Goal: Task Accomplishment & Management: Manage account settings

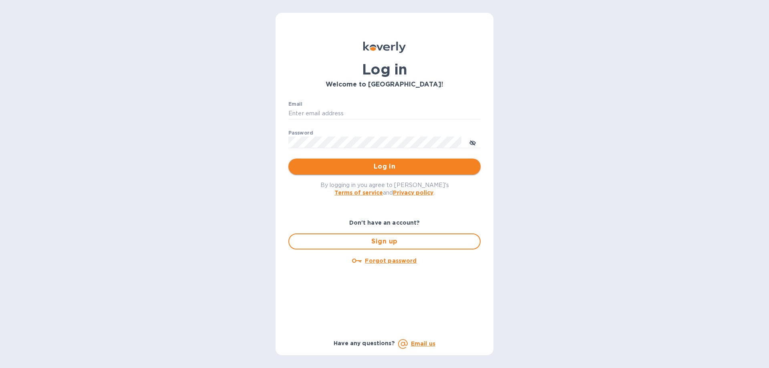
type input "[PERSON_NAME][EMAIL_ADDRESS][DOMAIN_NAME]"
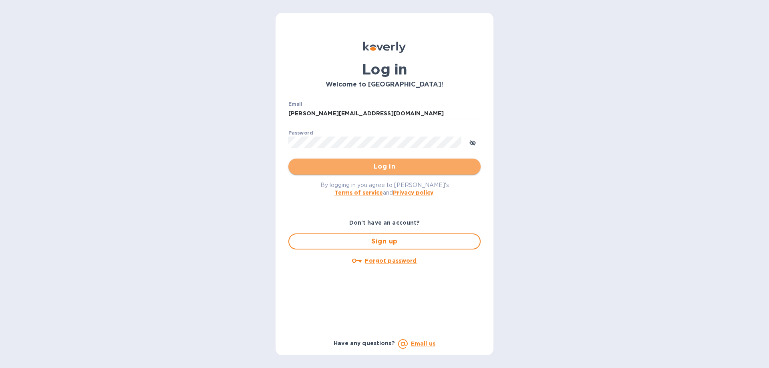
click at [396, 165] on span "Log in" at bounding box center [384, 167] width 179 height 10
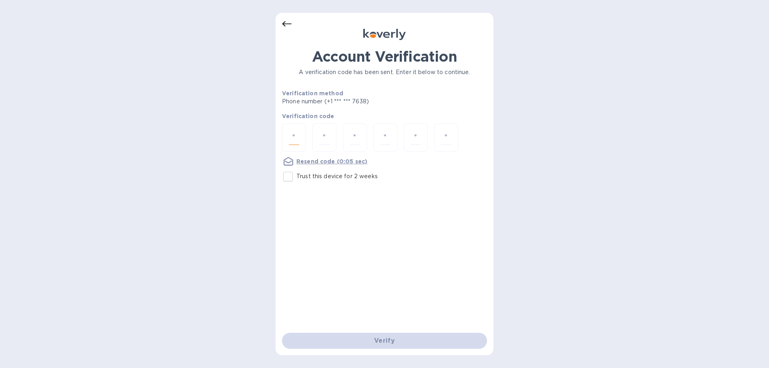
click at [295, 137] on input "number" at bounding box center [294, 137] width 10 height 15
type input "1"
type input "8"
type input "3"
type input "9"
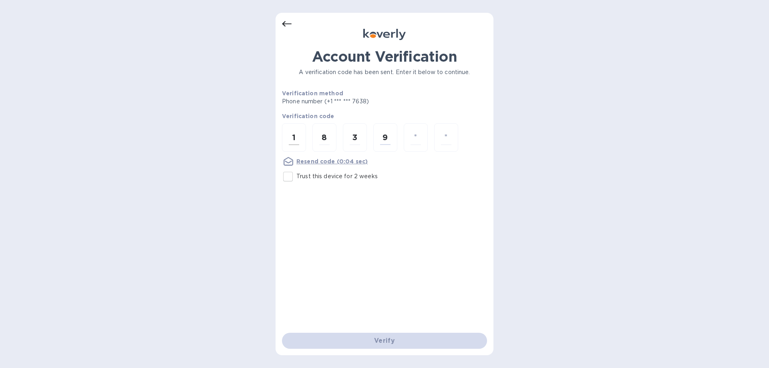
type input "9"
type input "1"
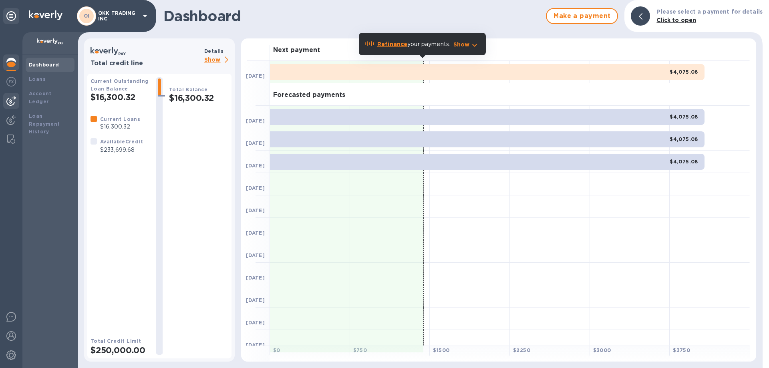
click at [13, 100] on img at bounding box center [11, 101] width 10 height 10
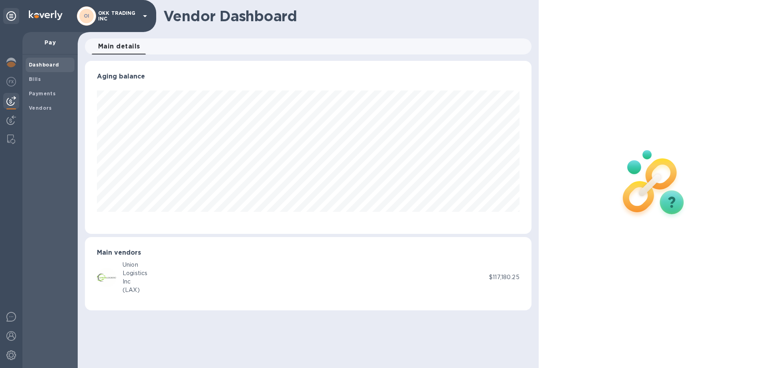
scroll to position [173, 446]
click at [12, 118] on img at bounding box center [11, 120] width 10 height 10
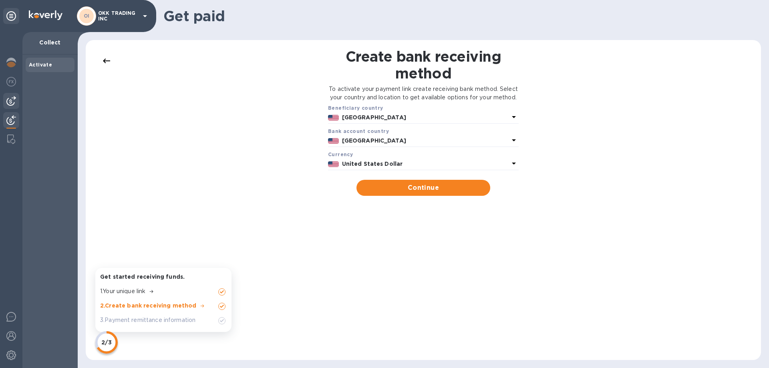
click at [13, 100] on img at bounding box center [11, 101] width 10 height 10
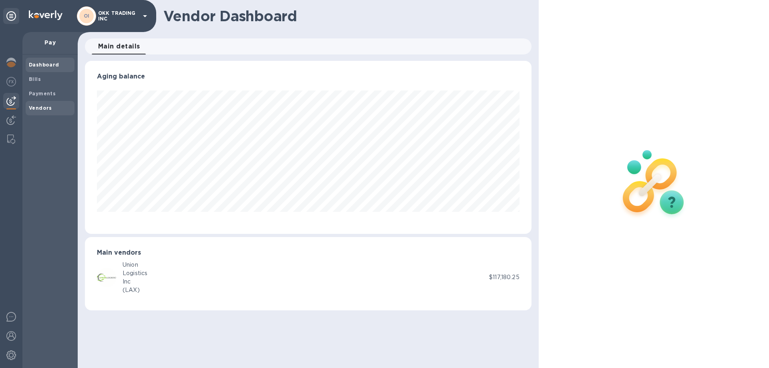
scroll to position [173, 446]
click at [52, 108] on span "Vendors" at bounding box center [50, 108] width 42 height 8
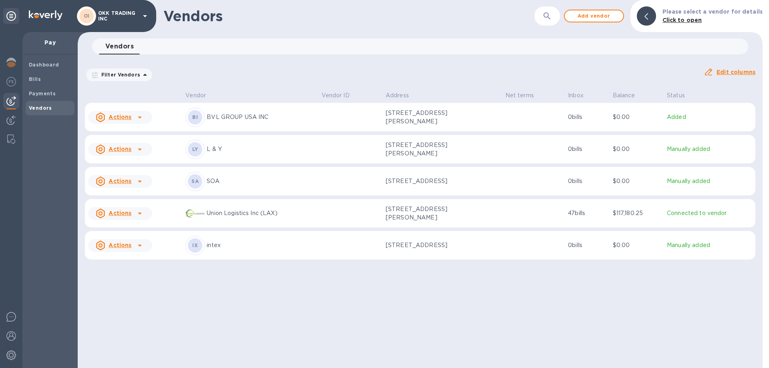
click at [139, 184] on icon at bounding box center [140, 182] width 10 height 10
click at [142, 218] on b "Add new bill" at bounding box center [129, 218] width 37 height 6
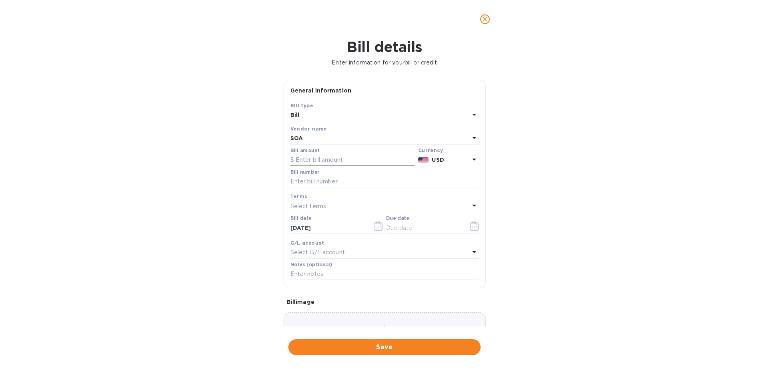
click at [348, 163] on input "text" at bounding box center [352, 160] width 125 height 12
type input "9,480.56"
click at [333, 183] on input "text" at bounding box center [384, 182] width 189 height 12
type input "24OKK039"
click at [426, 228] on input "text" at bounding box center [424, 228] width 76 height 12
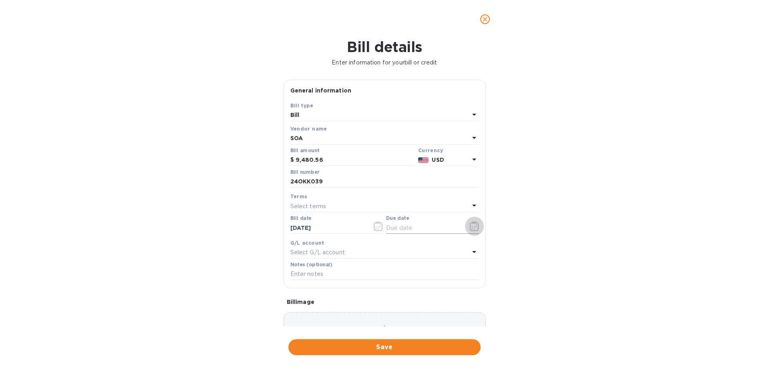
click at [470, 224] on icon "button" at bounding box center [474, 226] width 9 height 10
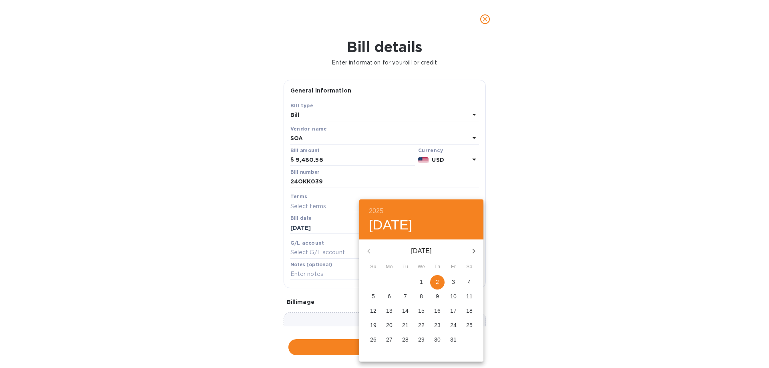
click at [441, 284] on span "2" at bounding box center [437, 282] width 14 height 8
type input "10/02/2025"
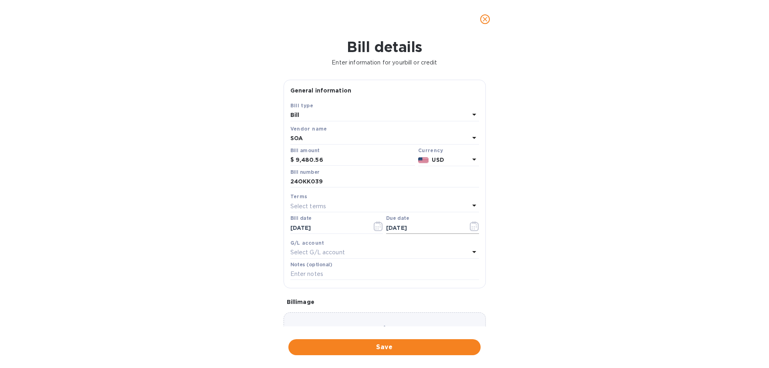
scroll to position [40, 0]
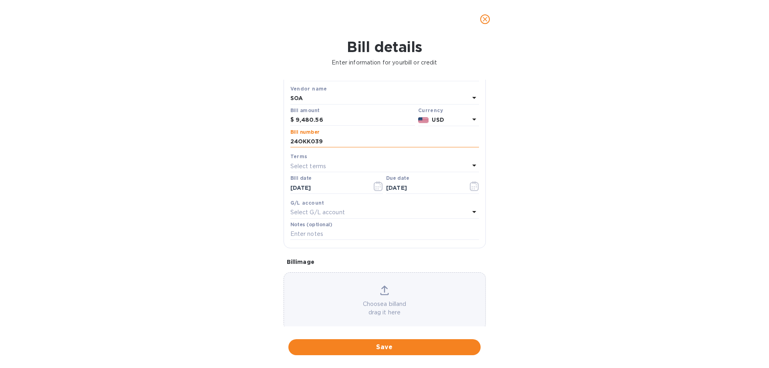
click at [345, 141] on input "24OKK039" at bounding box center [384, 142] width 189 height 12
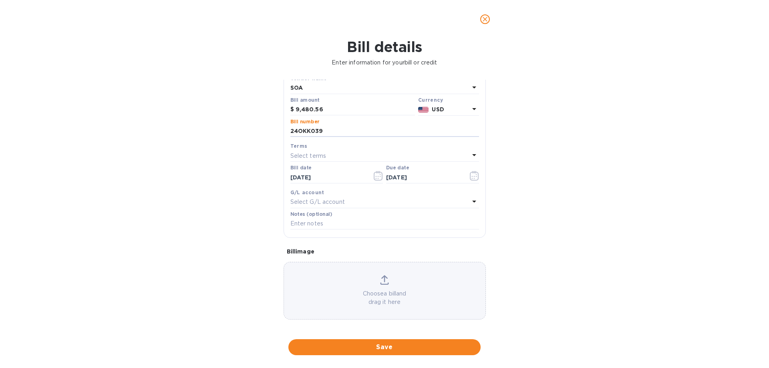
scroll to position [53, 0]
type input "24OKK039"
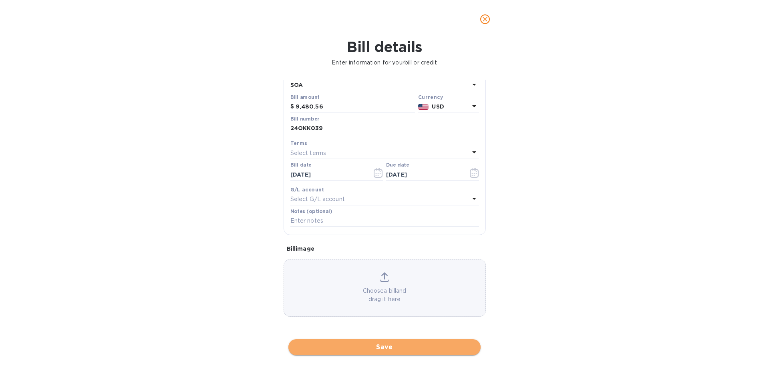
click at [396, 349] on span "Save" at bounding box center [384, 347] width 179 height 10
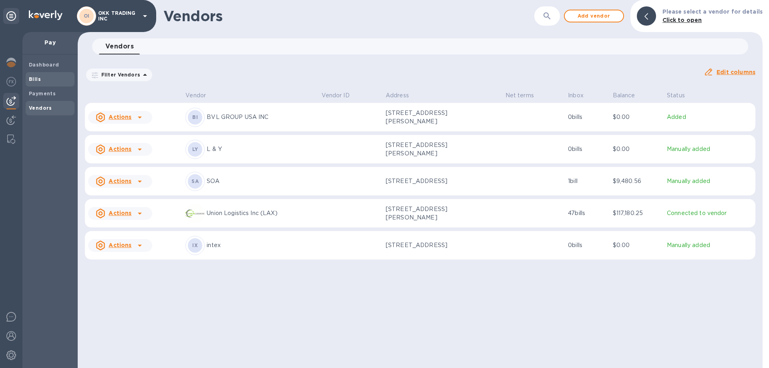
click at [34, 76] on b "Bills" at bounding box center [35, 79] width 12 height 6
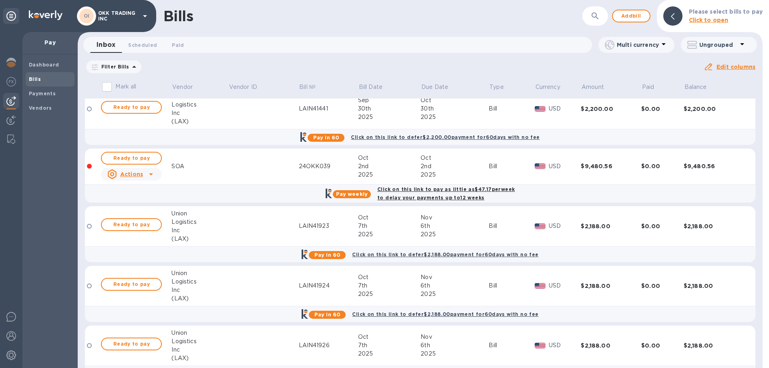
scroll to position [2322, 0]
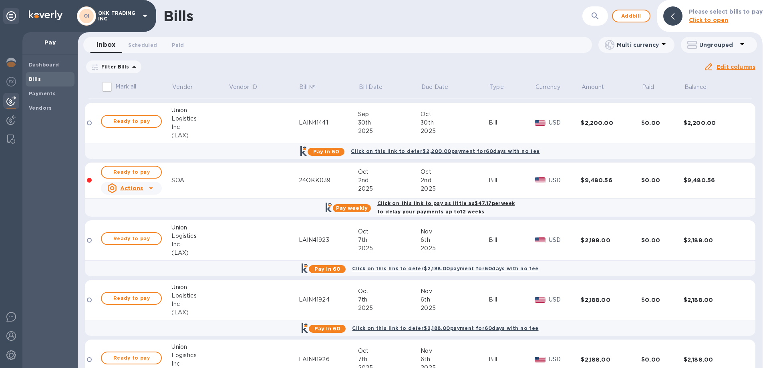
click at [425, 203] on b "Click on this link to pay as little as $47.17 per week to delay your payments u…" at bounding box center [445, 207] width 137 height 14
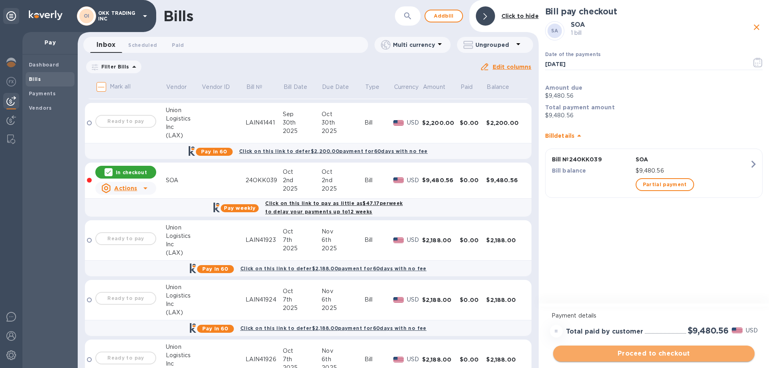
click at [660, 353] on span "Proceed to checkout" at bounding box center [653, 354] width 189 height 10
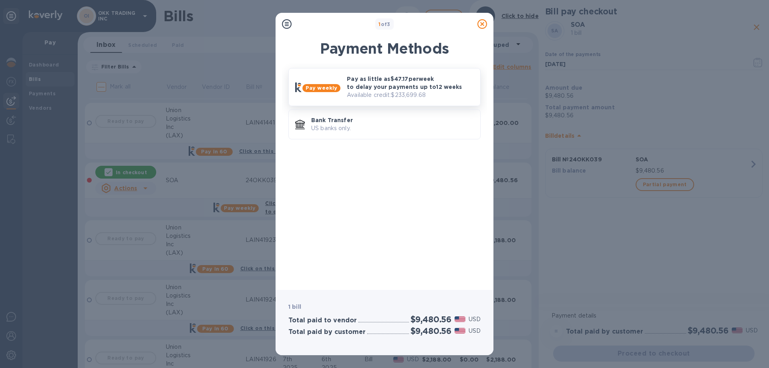
click at [402, 82] on p "Pay as little as $47.17 per week to delay your payments up to 12 weeks" at bounding box center [410, 83] width 127 height 16
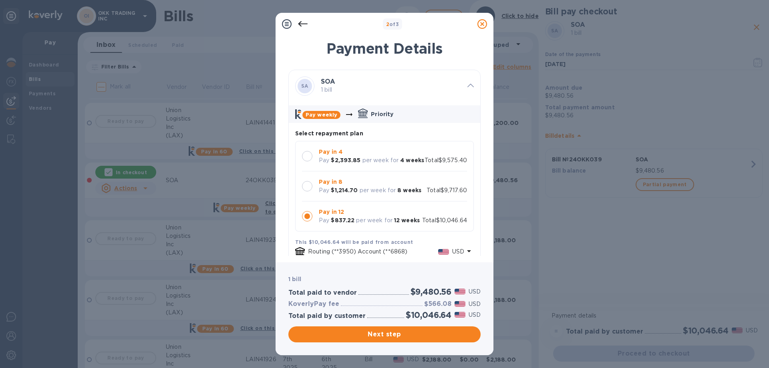
click at [307, 155] on div at bounding box center [307, 156] width 10 height 10
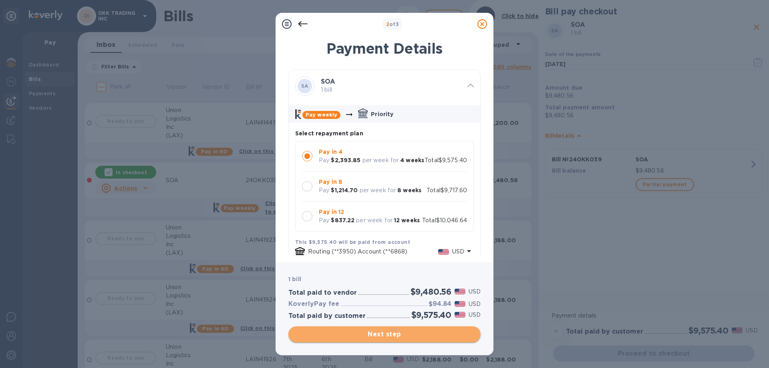
click at [389, 333] on span "Next step" at bounding box center [384, 335] width 179 height 10
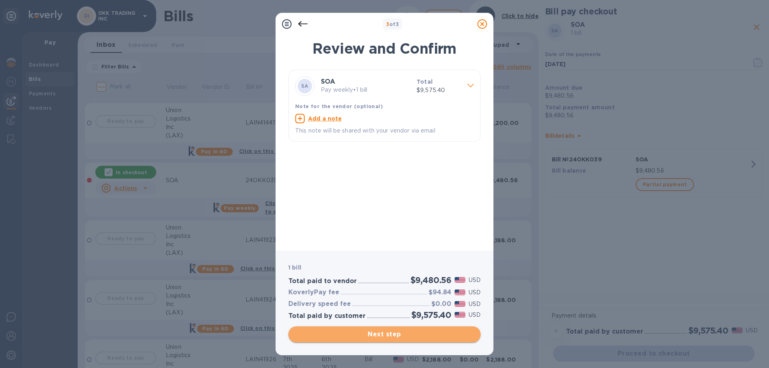
click at [387, 334] on span "Next step" at bounding box center [384, 335] width 179 height 10
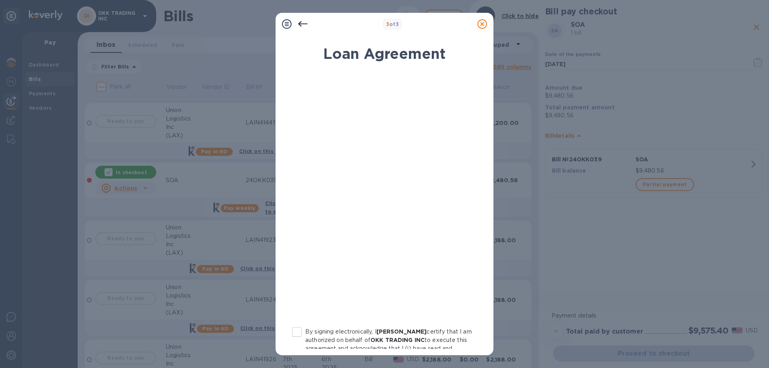
scroll to position [80, 0]
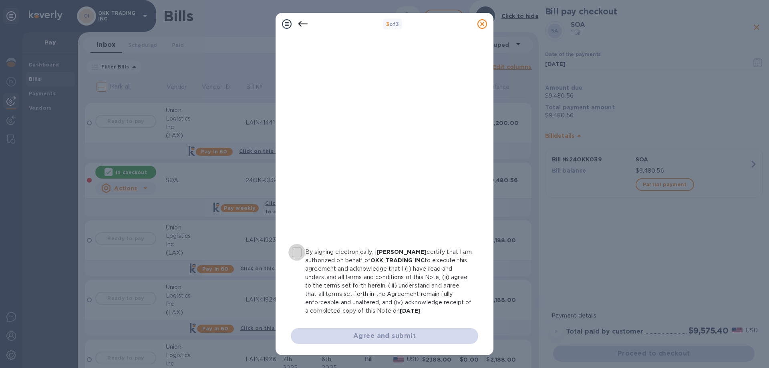
click at [299, 253] on input "By signing electronically, I Elaine Su certify that I am authorized on behalf o…" at bounding box center [296, 252] width 17 height 17
checkbox input "true"
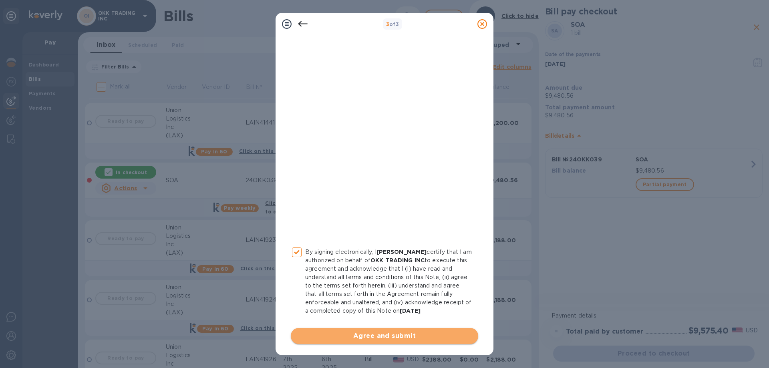
click at [388, 336] on span "Agree and submit" at bounding box center [384, 336] width 175 height 10
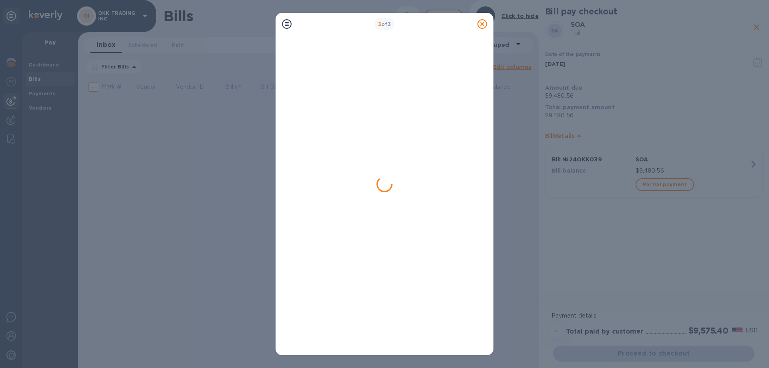
scroll to position [0, 0]
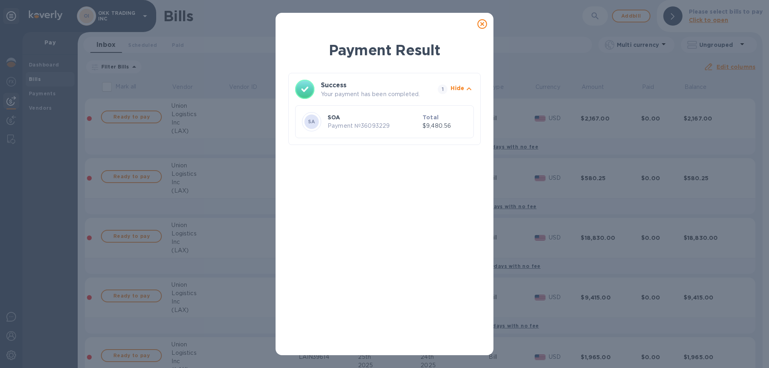
click at [484, 23] on icon at bounding box center [482, 24] width 10 height 10
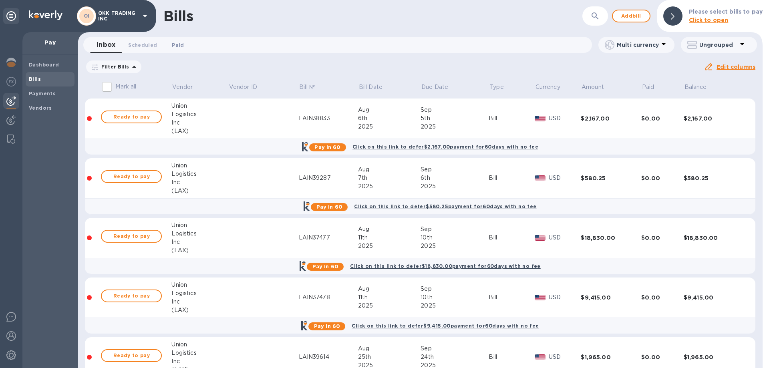
click at [178, 44] on span "Paid 0" at bounding box center [178, 45] width 12 height 8
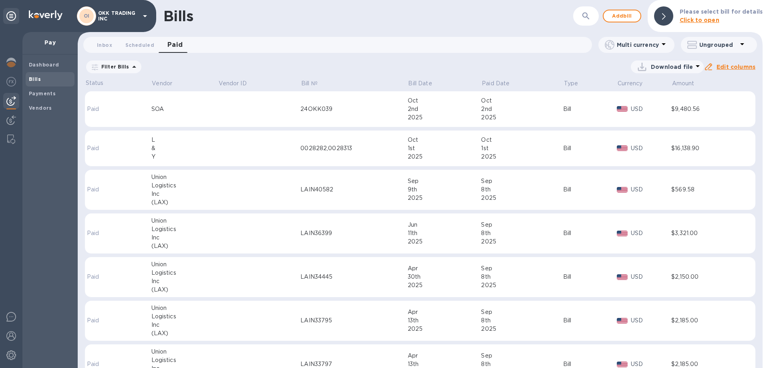
click at [95, 107] on p "Paid" at bounding box center [105, 109] width 36 height 8
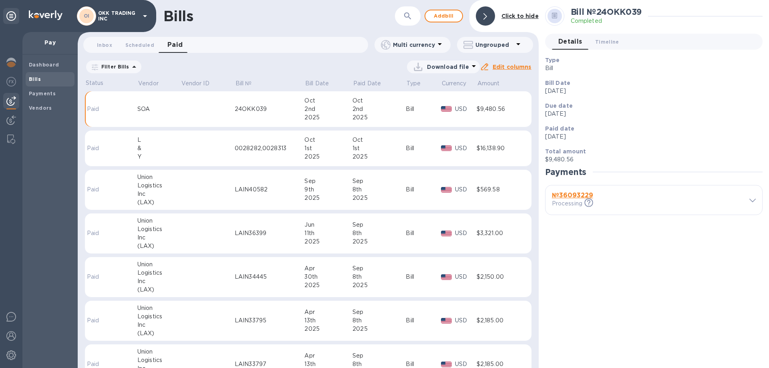
click at [567, 39] on span "Details 0" at bounding box center [570, 41] width 24 height 11
click at [612, 42] on span "Timeline 0" at bounding box center [607, 42] width 24 height 8
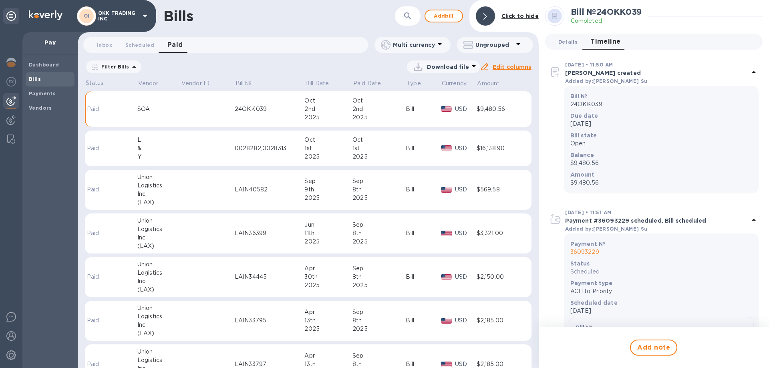
click at [571, 43] on span "Details 0" at bounding box center [567, 42] width 19 height 8
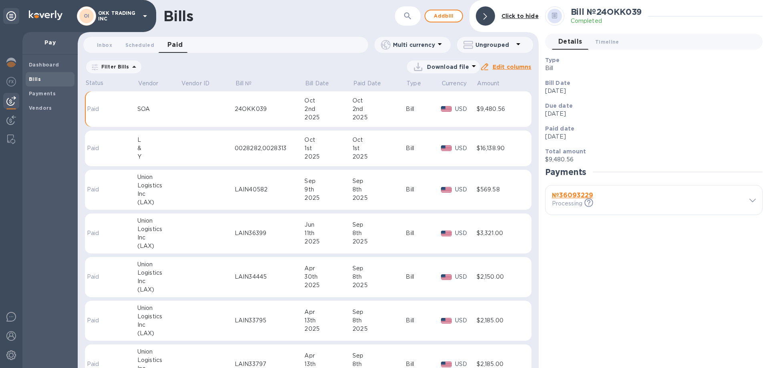
click at [472, 66] on icon at bounding box center [474, 66] width 4 height 2
click at [432, 110] on li "PDF file" at bounding box center [445, 108] width 54 height 22
click at [104, 108] on p "Paid" at bounding box center [98, 109] width 22 height 8
click at [465, 65] on p "Download file" at bounding box center [448, 67] width 42 height 8
click at [435, 108] on li "PDF file" at bounding box center [445, 108] width 54 height 22
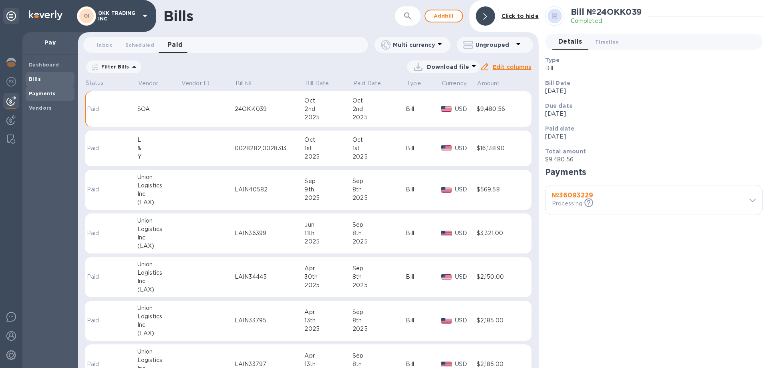
click at [45, 95] on b "Payments" at bounding box center [42, 93] width 27 height 6
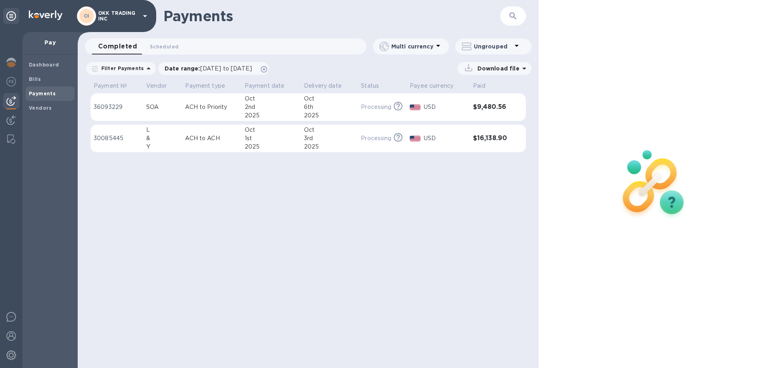
click at [112, 107] on p "36093229" at bounding box center [117, 107] width 46 height 8
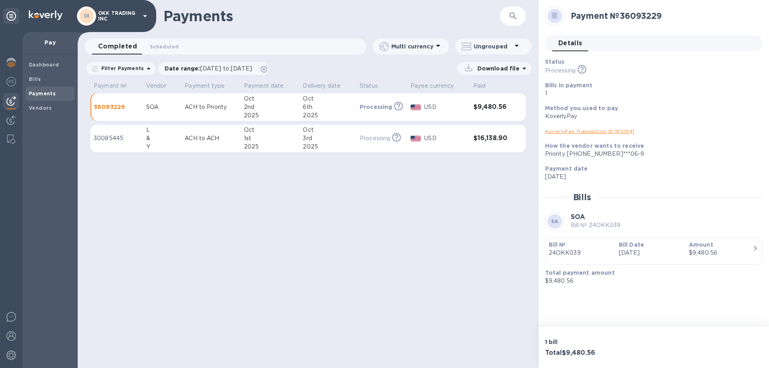
click at [526, 66] on icon at bounding box center [524, 69] width 10 height 10
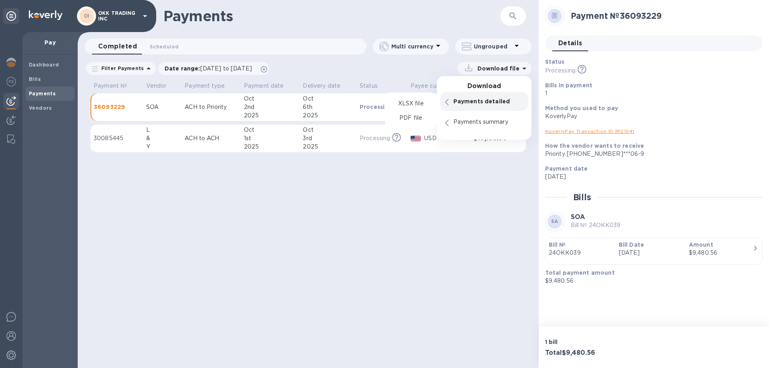
click at [500, 99] on p "Payments detailed" at bounding box center [488, 101] width 70 height 8
click at [488, 103] on p "Payments detailed" at bounding box center [488, 101] width 70 height 8
click at [410, 121] on p "PDF file" at bounding box center [411, 118] width 24 height 8
click at [109, 107] on p "36093229" at bounding box center [117, 107] width 46 height 8
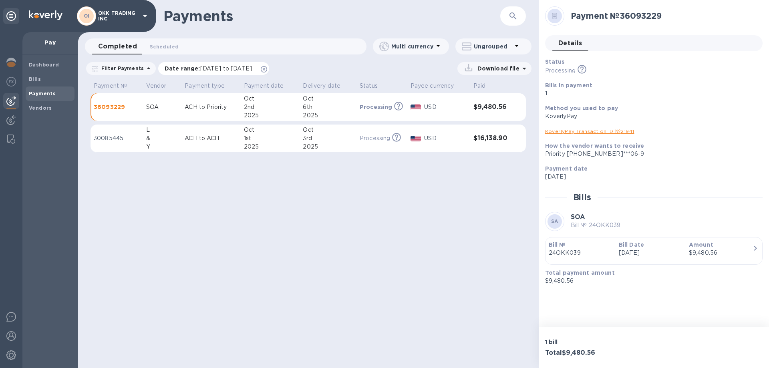
click at [267, 67] on icon at bounding box center [264, 69] width 6 height 6
click at [126, 108] on p "36093229" at bounding box center [117, 107] width 46 height 8
click at [519, 69] on p "Download file" at bounding box center [496, 68] width 45 height 8
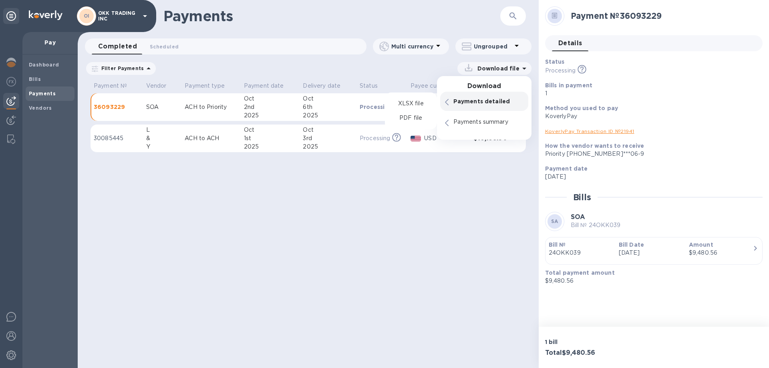
click at [485, 100] on p "Payments detailed" at bounding box center [488, 101] width 70 height 8
click at [424, 116] on div "PDF file" at bounding box center [411, 118] width 46 height 13
click at [495, 123] on p "Payments summary" at bounding box center [488, 122] width 70 height 8
click at [507, 124] on p "Payments summary" at bounding box center [488, 122] width 70 height 8
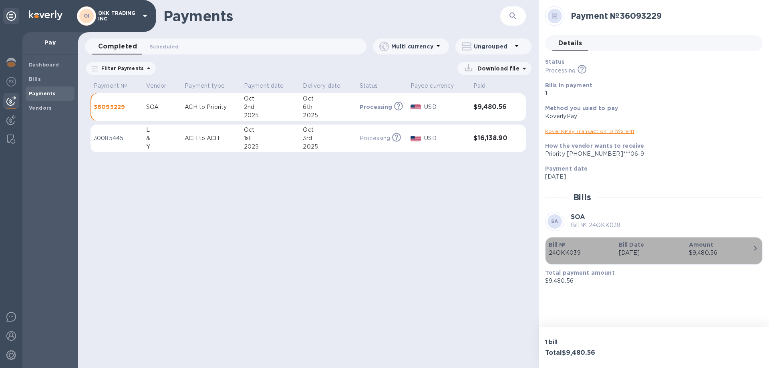
click at [756, 247] on icon "button" at bounding box center [755, 248] width 3 height 5
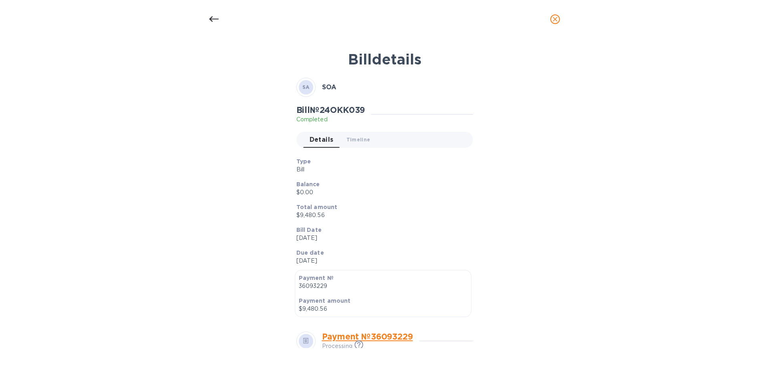
scroll to position [120, 0]
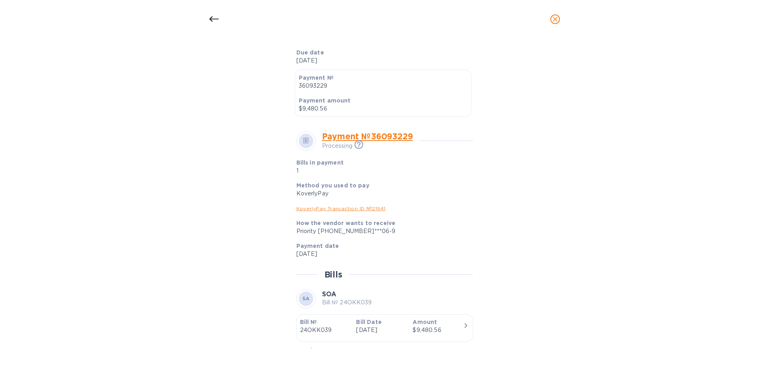
click at [392, 133] on link "Payment № 36093229" at bounding box center [367, 136] width 91 height 10
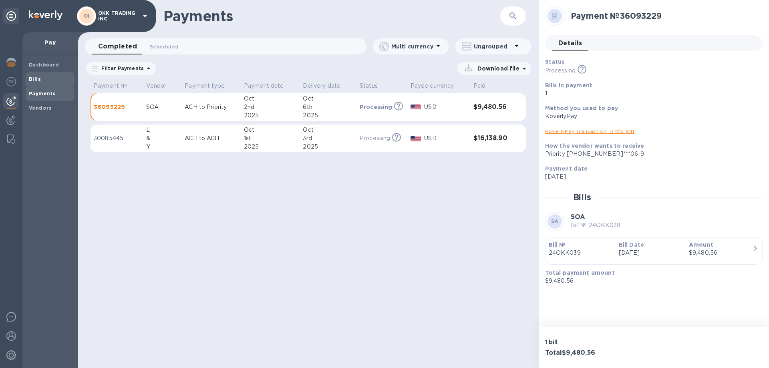
click at [34, 80] on b "Bills" at bounding box center [35, 79] width 12 height 6
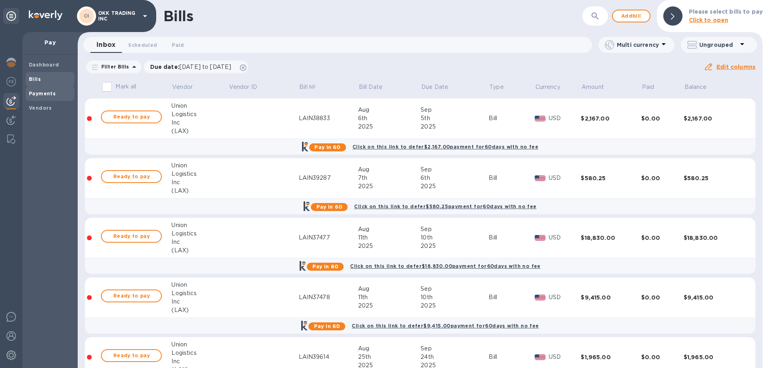
click at [36, 92] on b "Payments" at bounding box center [42, 93] width 27 height 6
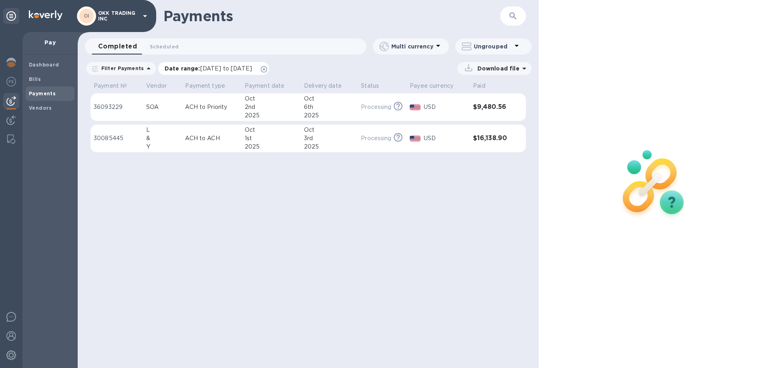
click at [200, 68] on span "09/02/2025 to 10/03/2025" at bounding box center [226, 68] width 52 height 6
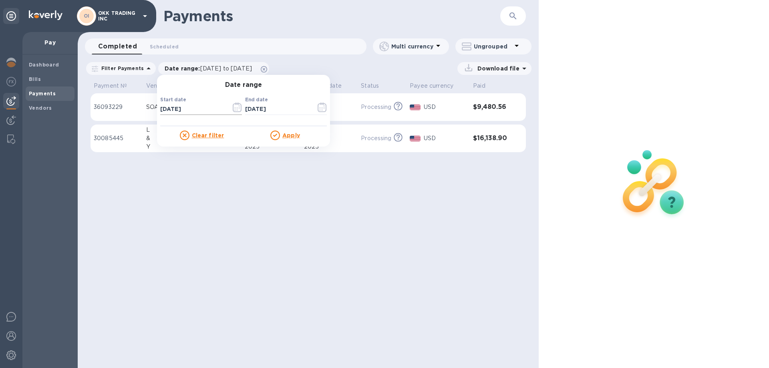
click at [233, 106] on icon "button" at bounding box center [237, 108] width 9 height 10
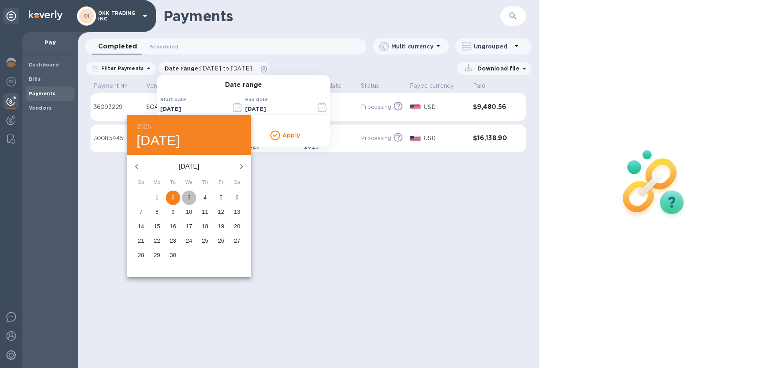
click at [189, 196] on p "3" at bounding box center [188, 197] width 3 height 8
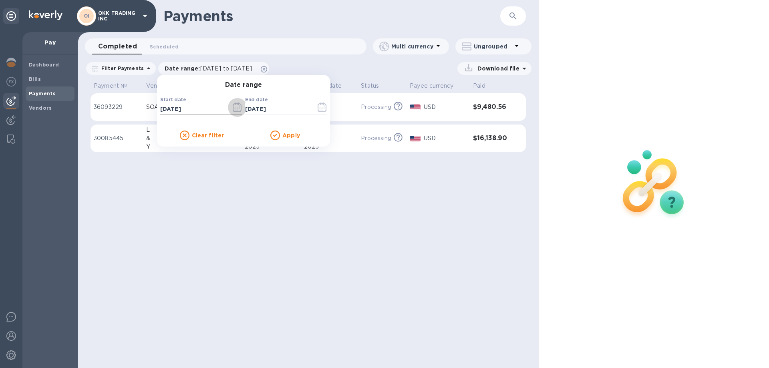
click at [234, 108] on icon "button" at bounding box center [237, 108] width 9 height 10
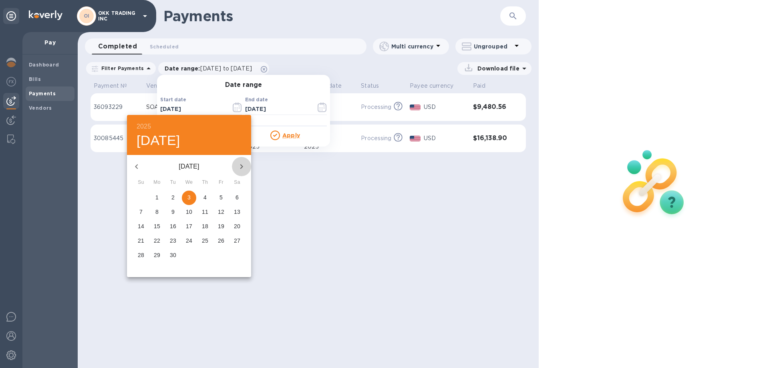
click at [240, 165] on icon "button" at bounding box center [242, 167] width 10 height 10
click at [204, 198] on p "2" at bounding box center [204, 197] width 3 height 8
type input "10/02/2025"
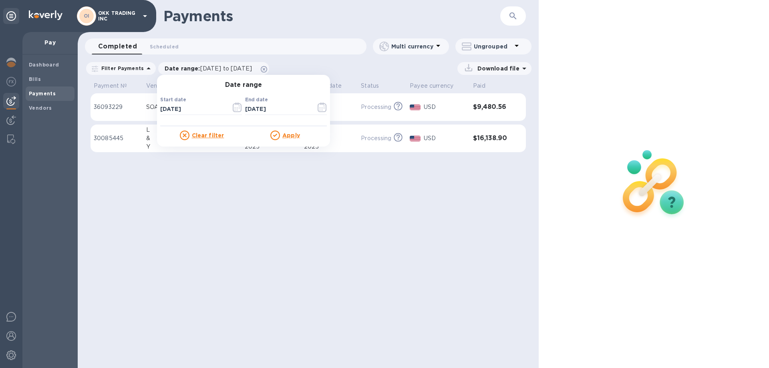
click at [293, 135] on u "Apply" at bounding box center [291, 135] width 18 height 6
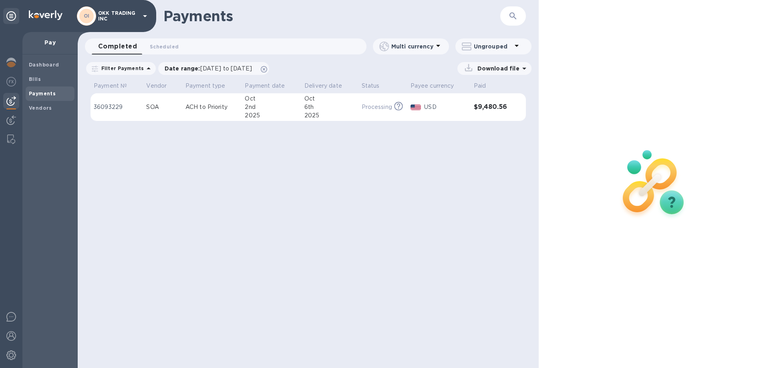
click at [513, 68] on p "Download file" at bounding box center [496, 68] width 45 height 8
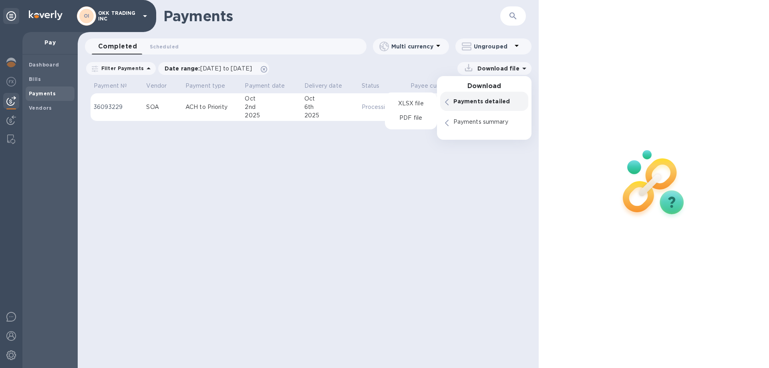
click at [500, 100] on p "Payments detailed" at bounding box center [488, 101] width 70 height 8
click at [410, 123] on p "XLSX file" at bounding box center [410, 125] width 27 height 8
click at [414, 103] on p "XLSX file" at bounding box center [410, 104] width 27 height 8
click at [409, 117] on p "PDF file" at bounding box center [411, 118] width 24 height 8
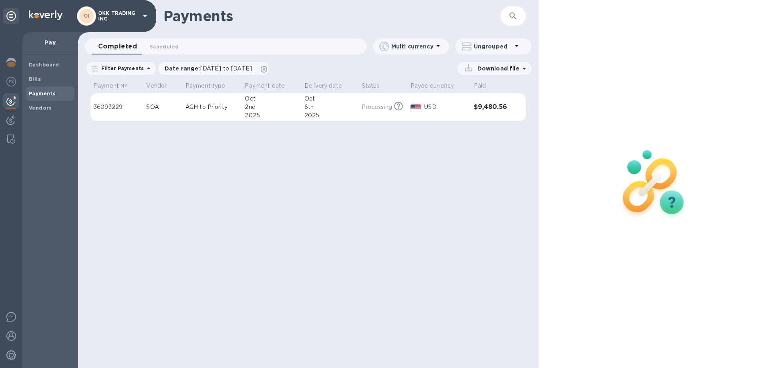
click at [10, 100] on img at bounding box center [11, 101] width 10 height 10
click at [8, 119] on img at bounding box center [11, 120] width 10 height 10
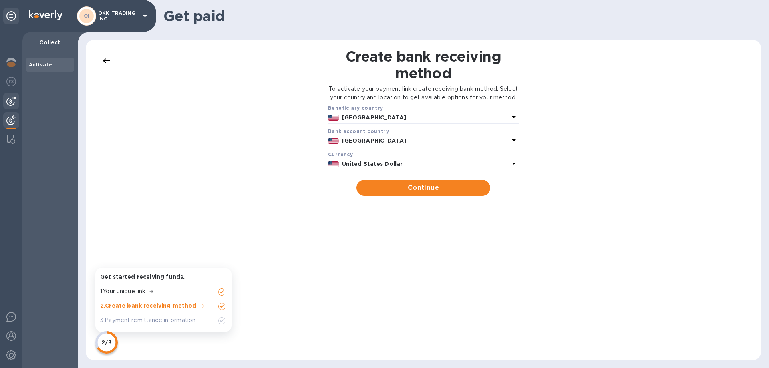
click at [10, 99] on img at bounding box center [11, 101] width 10 height 10
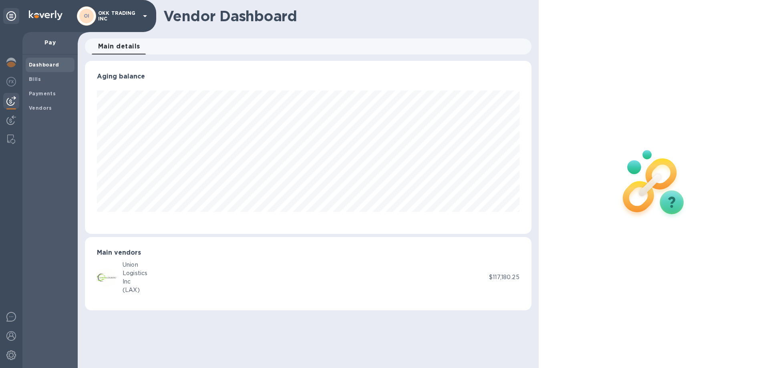
scroll to position [173, 446]
click at [13, 80] on img at bounding box center [11, 82] width 10 height 10
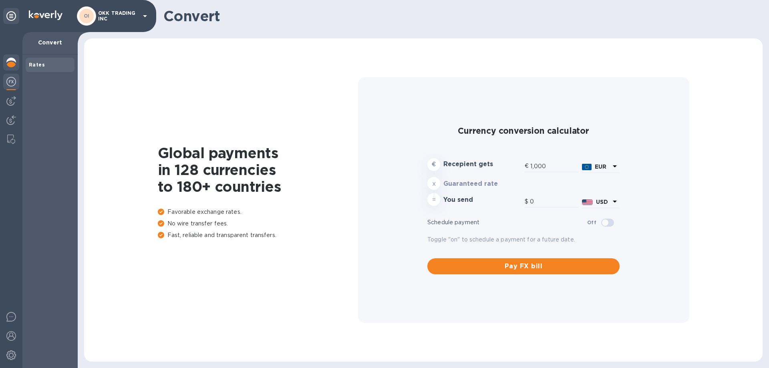
type input "1,178.78"
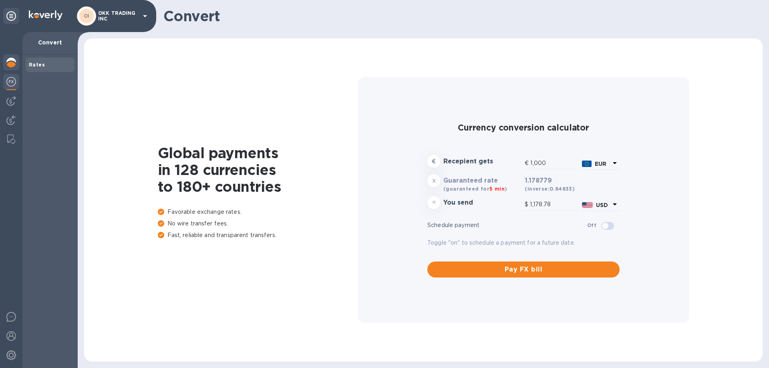
click at [12, 61] on img at bounding box center [11, 63] width 10 height 10
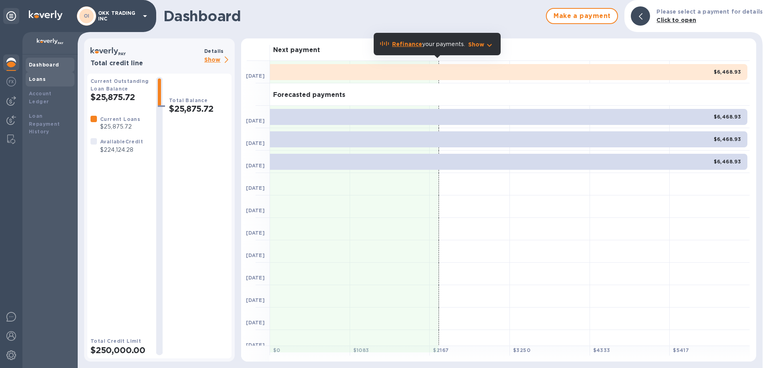
click at [36, 77] on b "Loans" at bounding box center [37, 79] width 17 height 6
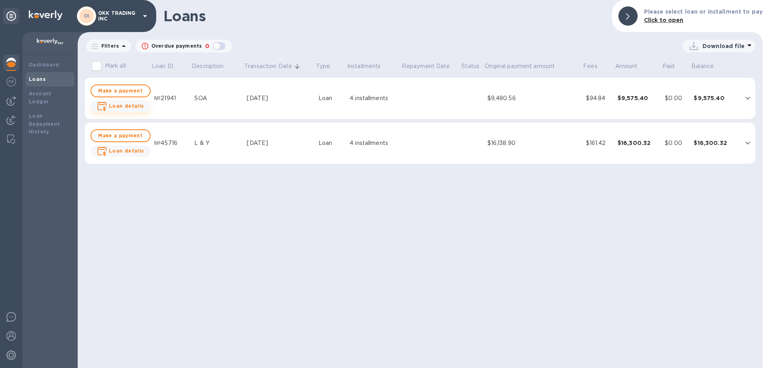
click at [127, 105] on b "Loan details" at bounding box center [126, 106] width 35 height 6
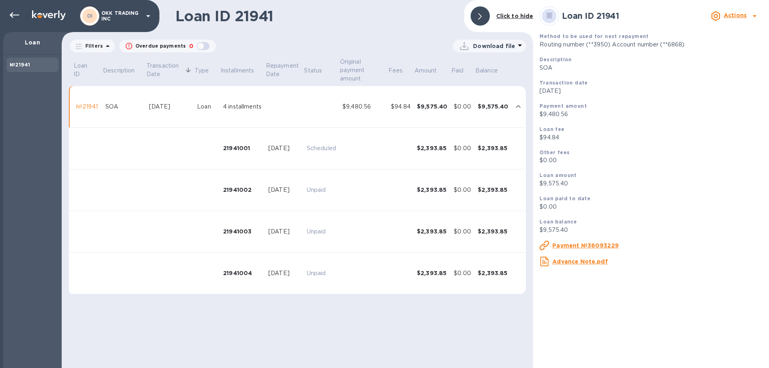
click at [493, 46] on p "Download file" at bounding box center [494, 46] width 42 height 8
click at [477, 88] on li "PDF file" at bounding box center [489, 87] width 54 height 22
click at [146, 16] on icon at bounding box center [148, 16] width 10 height 10
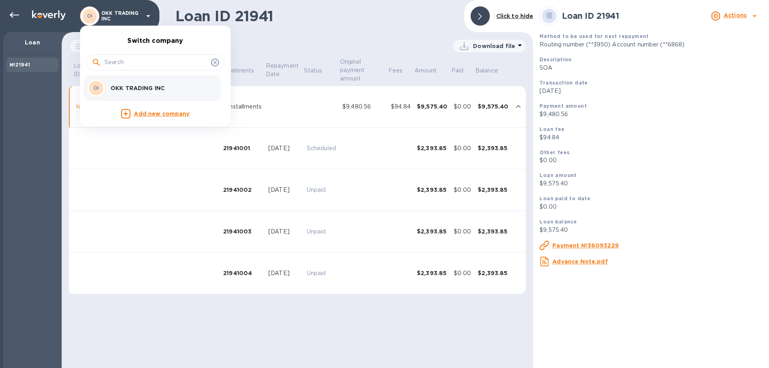
click at [185, 68] on div at bounding box center [155, 62] width 138 height 16
click at [14, 12] on div at bounding box center [384, 184] width 769 height 368
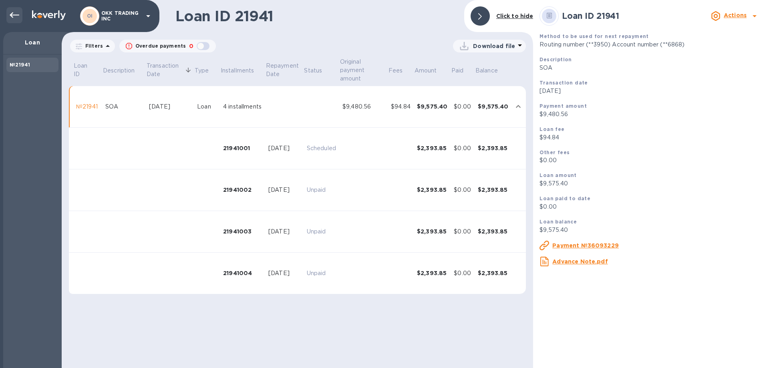
click at [14, 15] on icon at bounding box center [15, 15] width 10 height 6
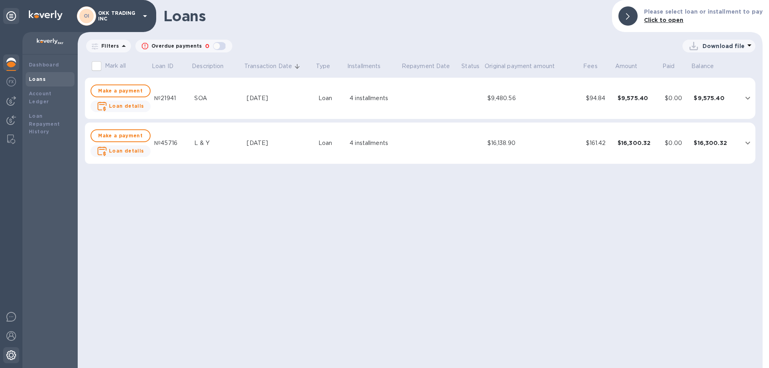
click at [13, 356] on img at bounding box center [11, 355] width 10 height 10
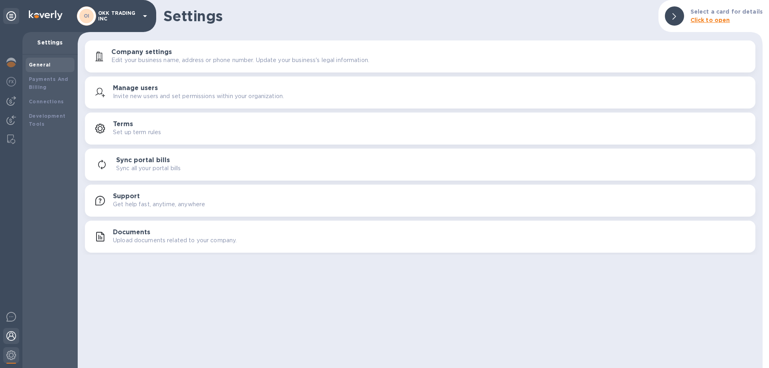
click at [10, 332] on img at bounding box center [11, 336] width 10 height 10
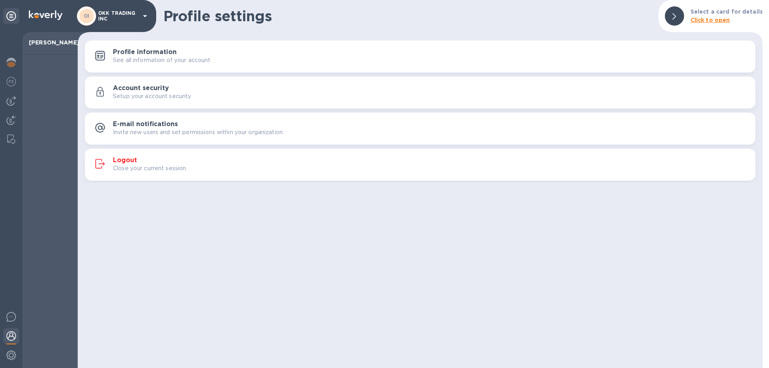
click at [127, 158] on h3 "Logout" at bounding box center [125, 161] width 24 height 8
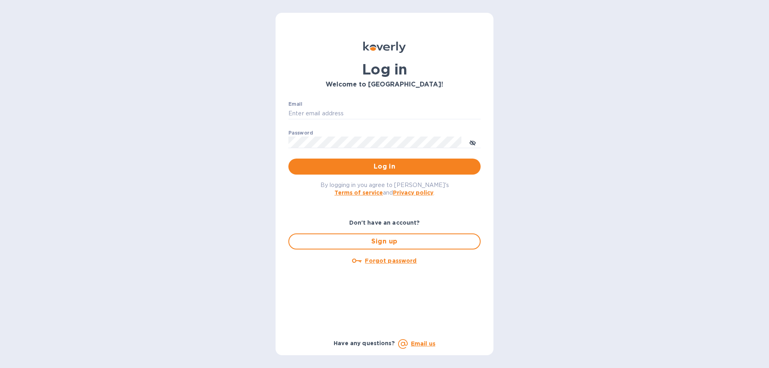
type input "[PERSON_NAME][EMAIL_ADDRESS][DOMAIN_NAME]"
click at [397, 166] on span "Log in" at bounding box center [384, 167] width 179 height 10
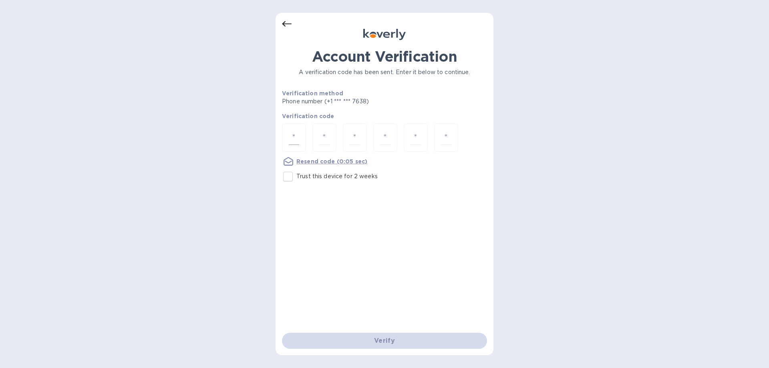
click at [300, 139] on div at bounding box center [294, 137] width 24 height 28
type input "4"
type input "5"
type input "7"
type input "8"
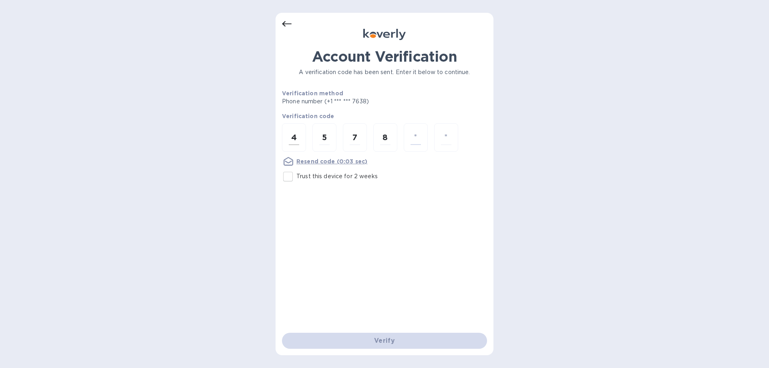
type input "6"
type input "1"
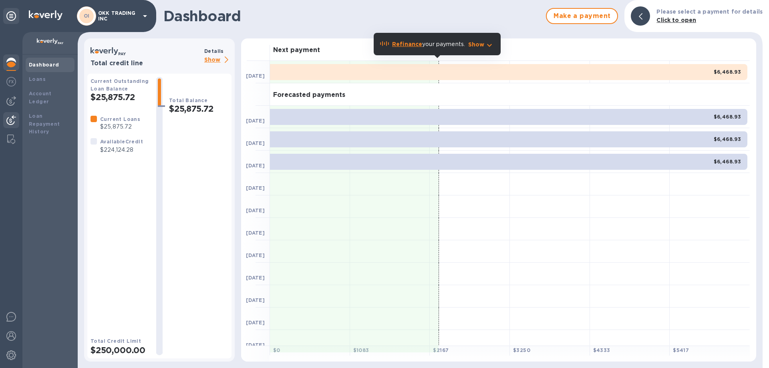
click at [10, 120] on img at bounding box center [11, 120] width 10 height 10
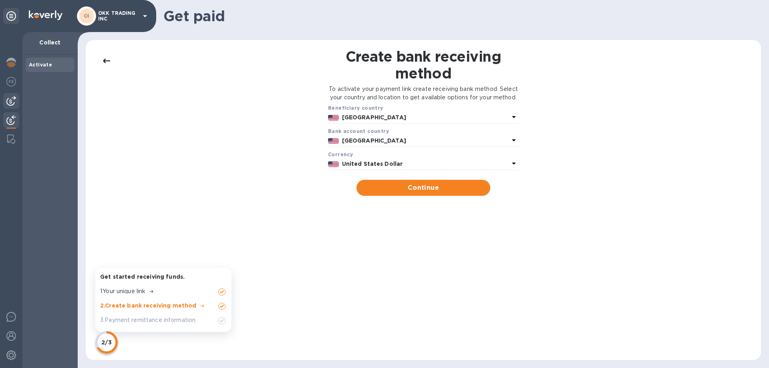
click at [13, 98] on img at bounding box center [11, 101] width 10 height 10
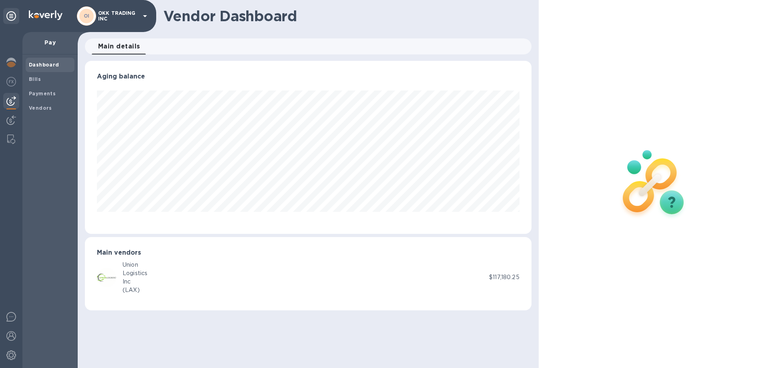
scroll to position [173, 446]
click at [38, 76] on b "Bills" at bounding box center [35, 79] width 12 height 6
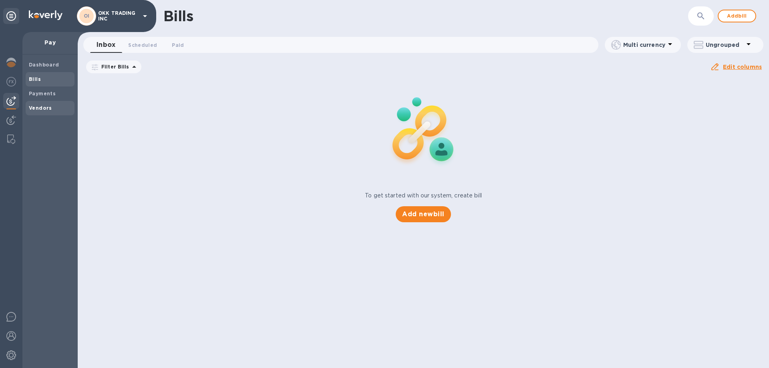
click at [44, 107] on b "Vendors" at bounding box center [40, 108] width 23 height 6
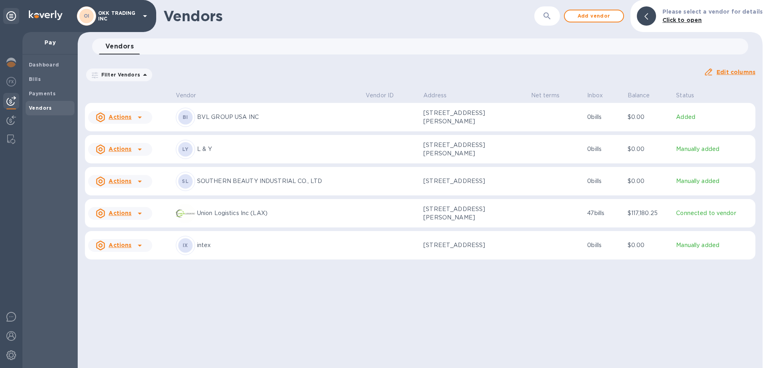
click at [701, 152] on p "Manually added" at bounding box center [714, 149] width 76 height 8
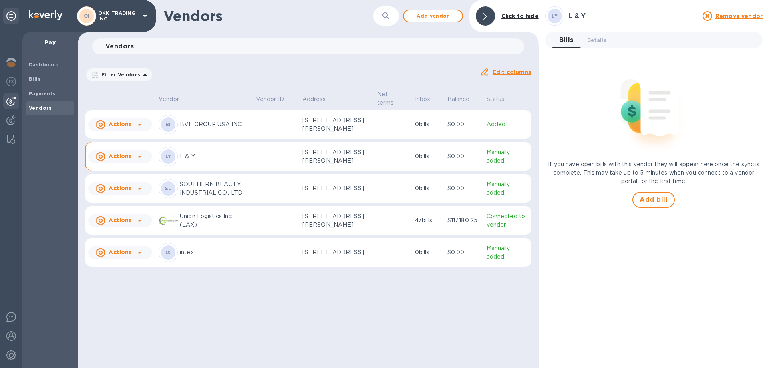
click at [517, 71] on u "Edit columns" at bounding box center [512, 72] width 39 height 6
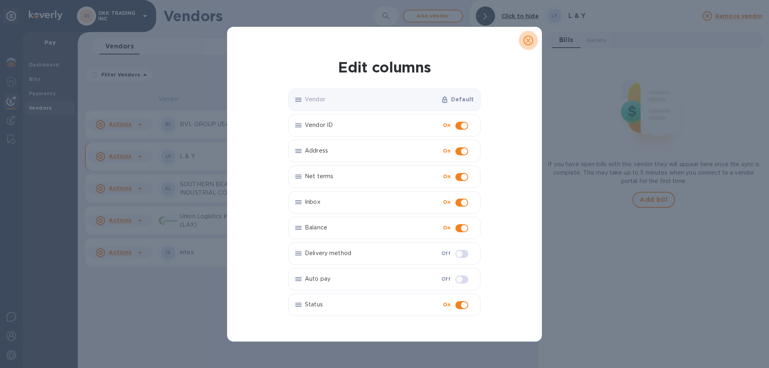
click at [532, 41] on icon "close" at bounding box center [528, 40] width 8 height 8
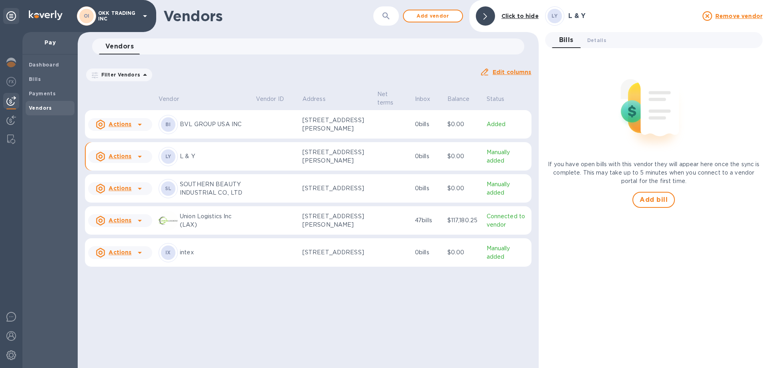
click at [187, 161] on p "L & Y" at bounding box center [215, 156] width 70 height 8
click at [123, 159] on u "Actions" at bounding box center [120, 156] width 23 height 6
click at [517, 72] on div at bounding box center [384, 184] width 769 height 368
click at [517, 72] on u "Edit columns" at bounding box center [512, 72] width 39 height 6
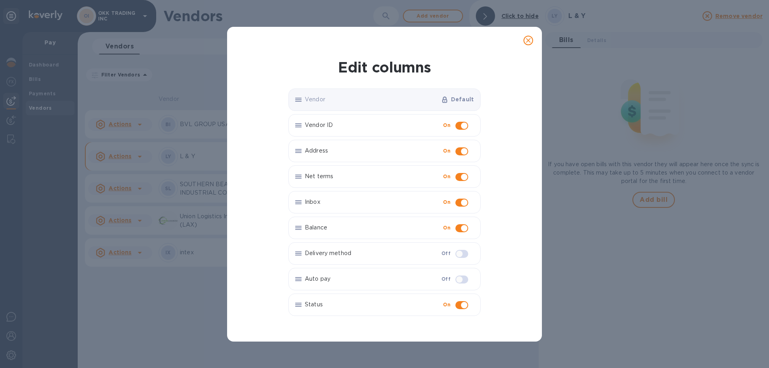
click at [373, 125] on p "Vendor ID" at bounding box center [372, 125] width 135 height 8
click at [466, 124] on input "checkbox" at bounding box center [464, 126] width 41 height 14
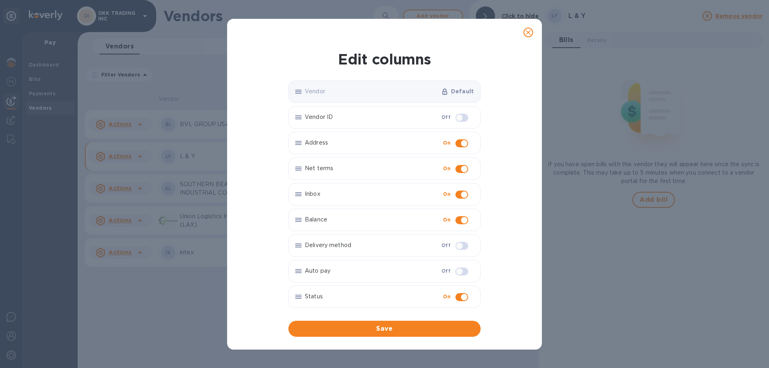
click at [463, 117] on input "checkbox" at bounding box center [459, 118] width 41 height 14
checkbox input "true"
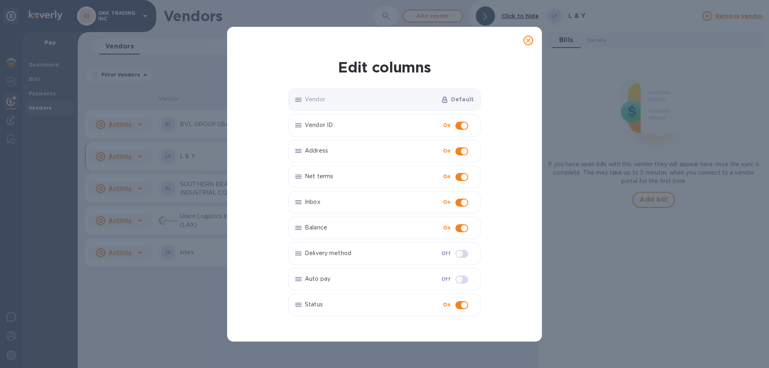
click at [358, 100] on p "Vendor" at bounding box center [371, 99] width 133 height 8
click at [533, 40] on button "close" at bounding box center [528, 40] width 19 height 19
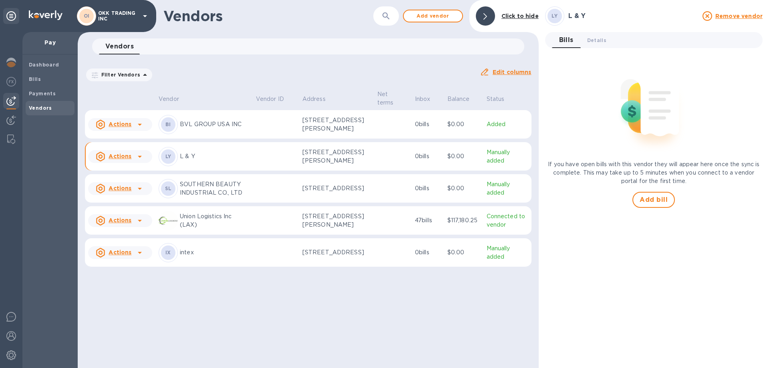
click at [171, 164] on div "LY" at bounding box center [168, 156] width 14 height 14
click at [599, 39] on span "Details 0" at bounding box center [596, 40] width 19 height 8
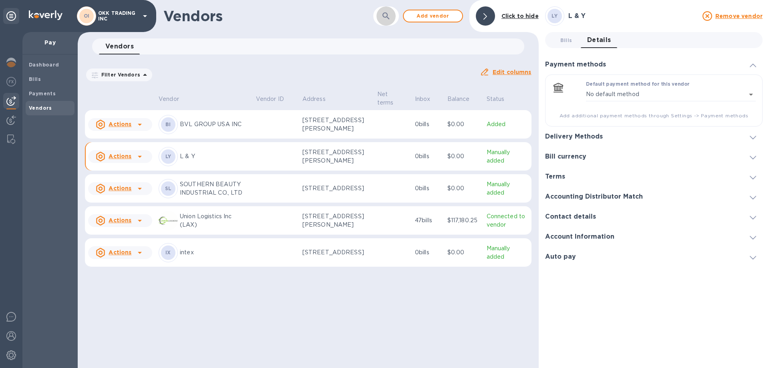
click at [392, 18] on button "button" at bounding box center [385, 15] width 19 height 19
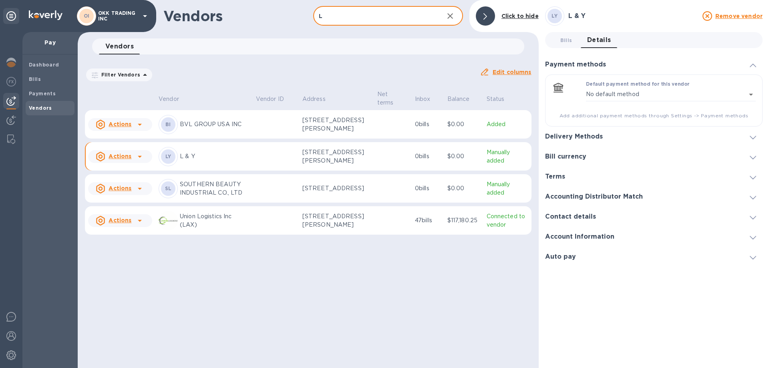
type input "L"
click at [190, 161] on p "L & Y" at bounding box center [215, 156] width 70 height 8
click at [135, 161] on icon at bounding box center [140, 157] width 10 height 10
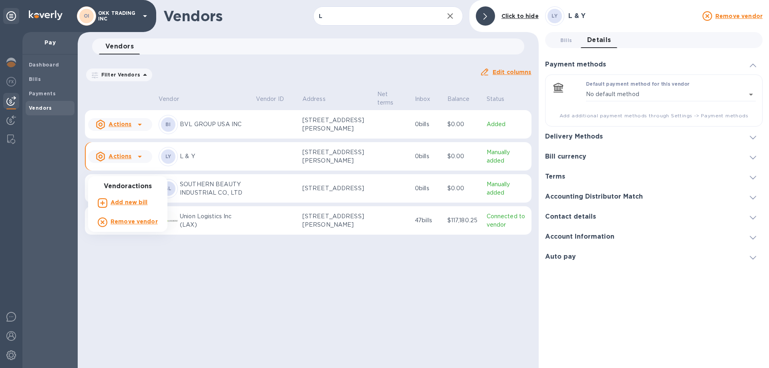
click at [197, 171] on div at bounding box center [384, 184] width 769 height 368
click at [593, 235] on h3 "Account Information" at bounding box center [579, 237] width 69 height 8
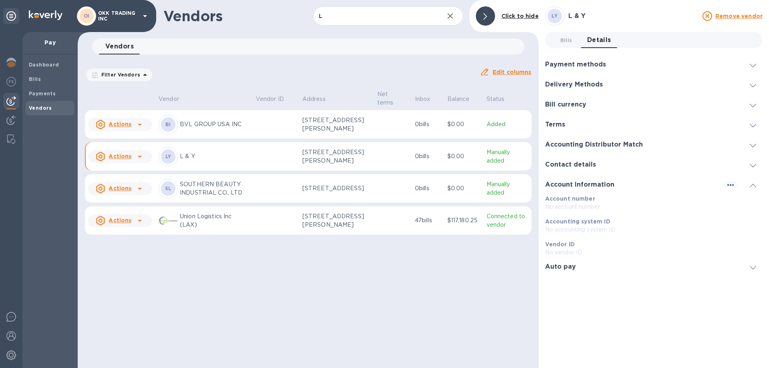
click at [586, 164] on h3 "Contact details" at bounding box center [570, 165] width 51 height 8
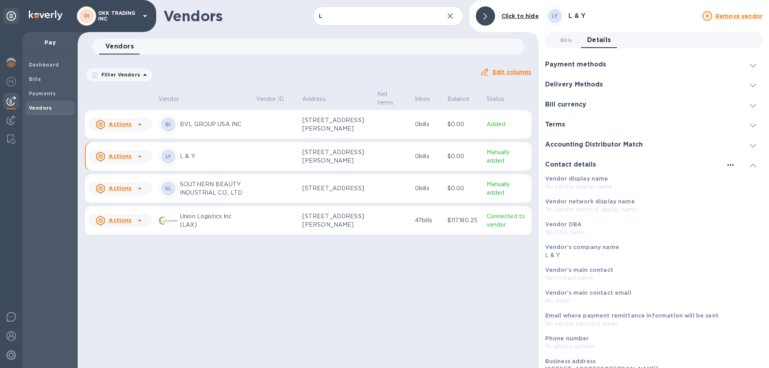
click at [731, 166] on icon "button" at bounding box center [731, 165] width 10 height 10
click at [734, 180] on p "Edit" at bounding box center [736, 181] width 12 height 8
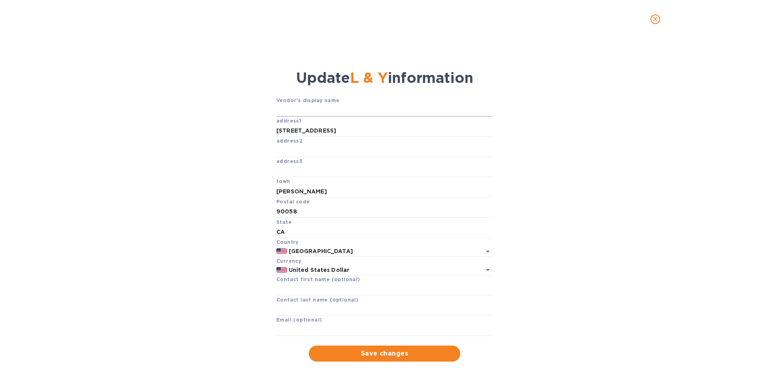
click at [318, 107] on input "text" at bounding box center [384, 111] width 216 height 12
type input "l"
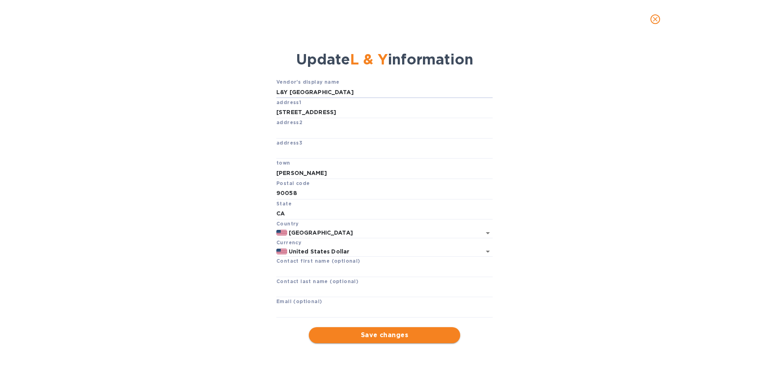
type input "L&Y [GEOGRAPHIC_DATA]"
click at [392, 336] on span "Save changes" at bounding box center [384, 335] width 139 height 10
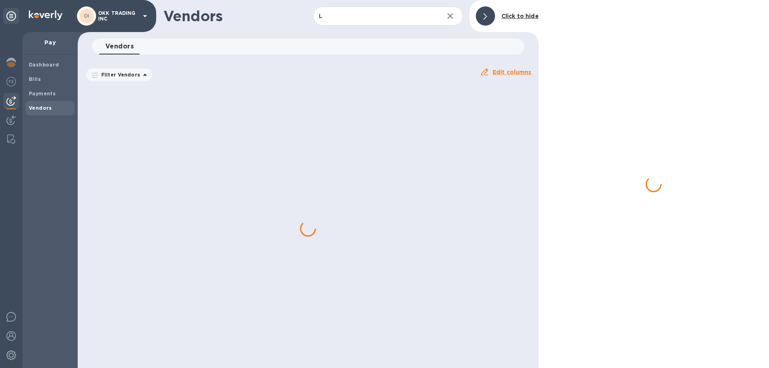
scroll to position [0, 0]
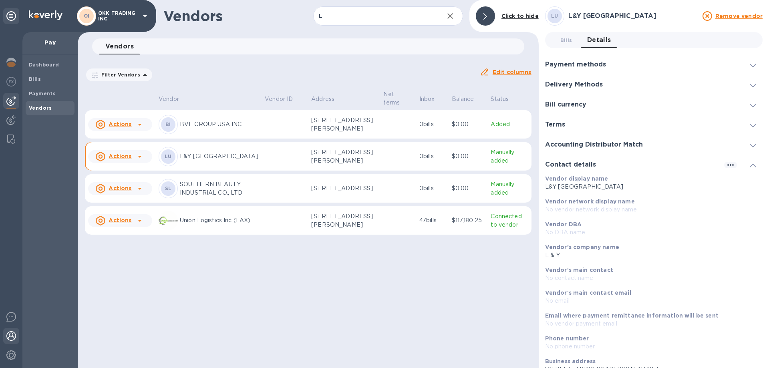
click at [10, 337] on img at bounding box center [11, 336] width 10 height 10
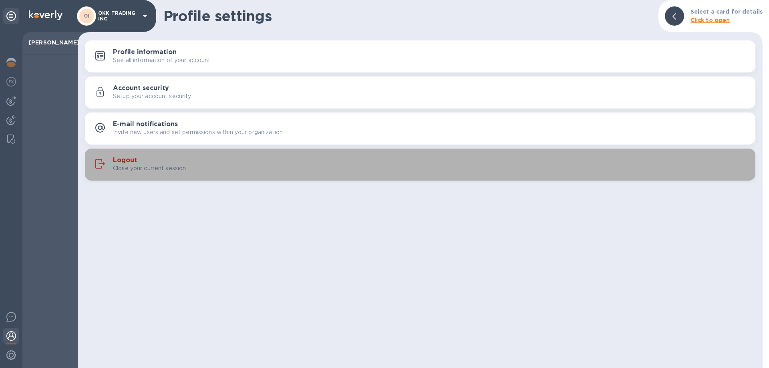
click at [125, 156] on div "Logout Close your current session." at bounding box center [420, 164] width 661 height 19
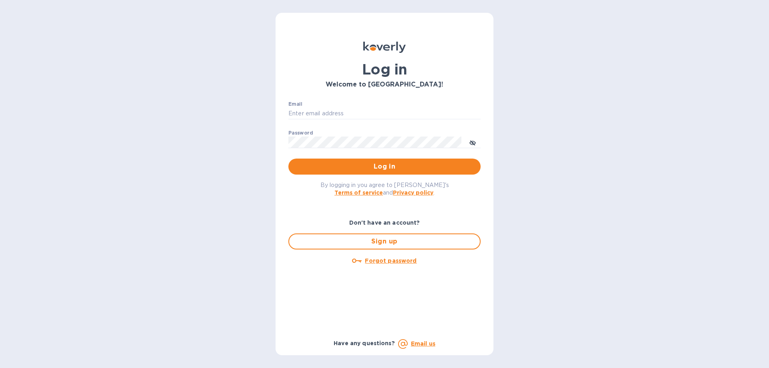
type input "[PERSON_NAME][EMAIL_ADDRESS][DOMAIN_NAME]"
